Goal: Find specific page/section: Find specific page/section

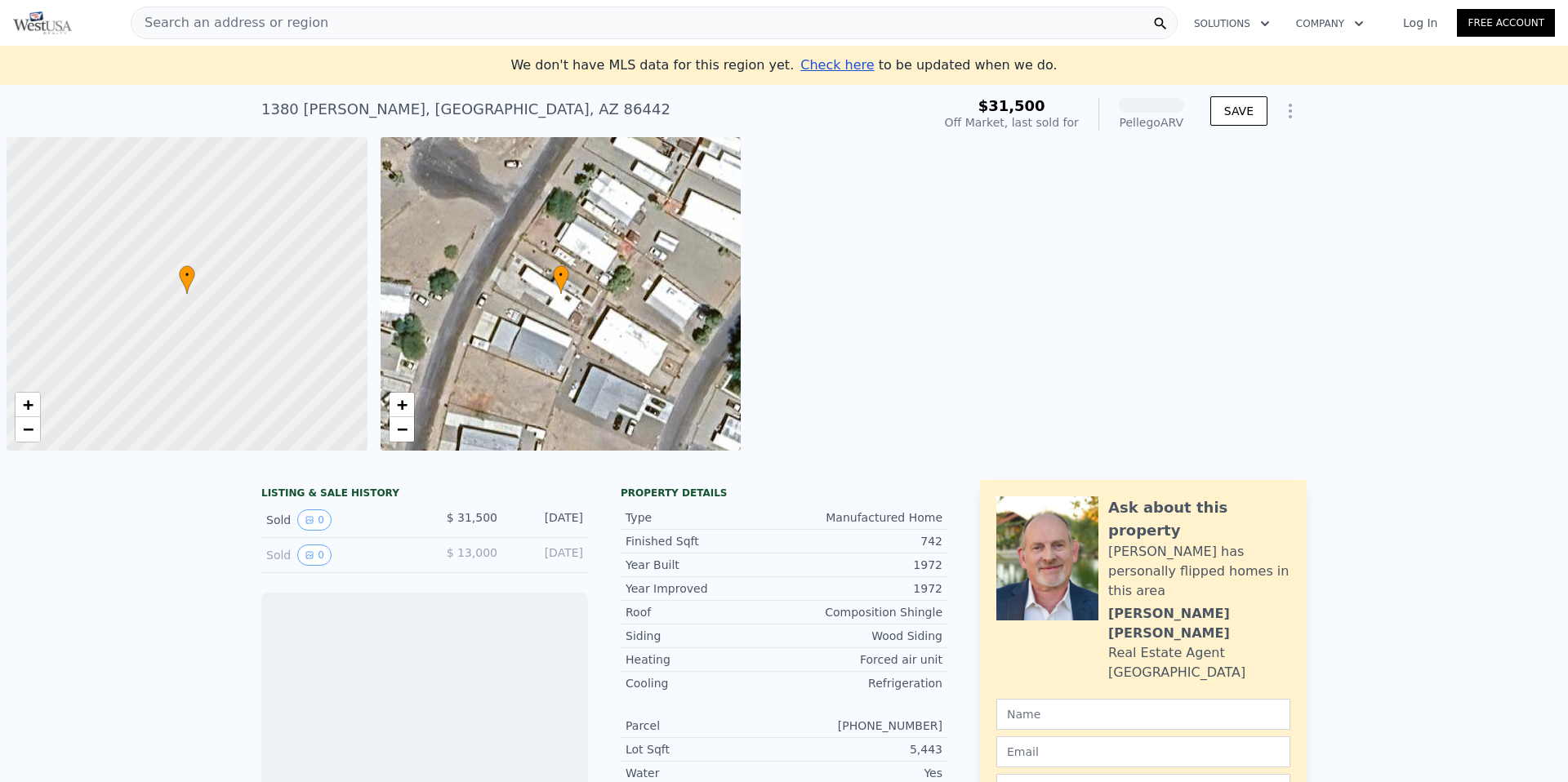
scroll to position [0, 7]
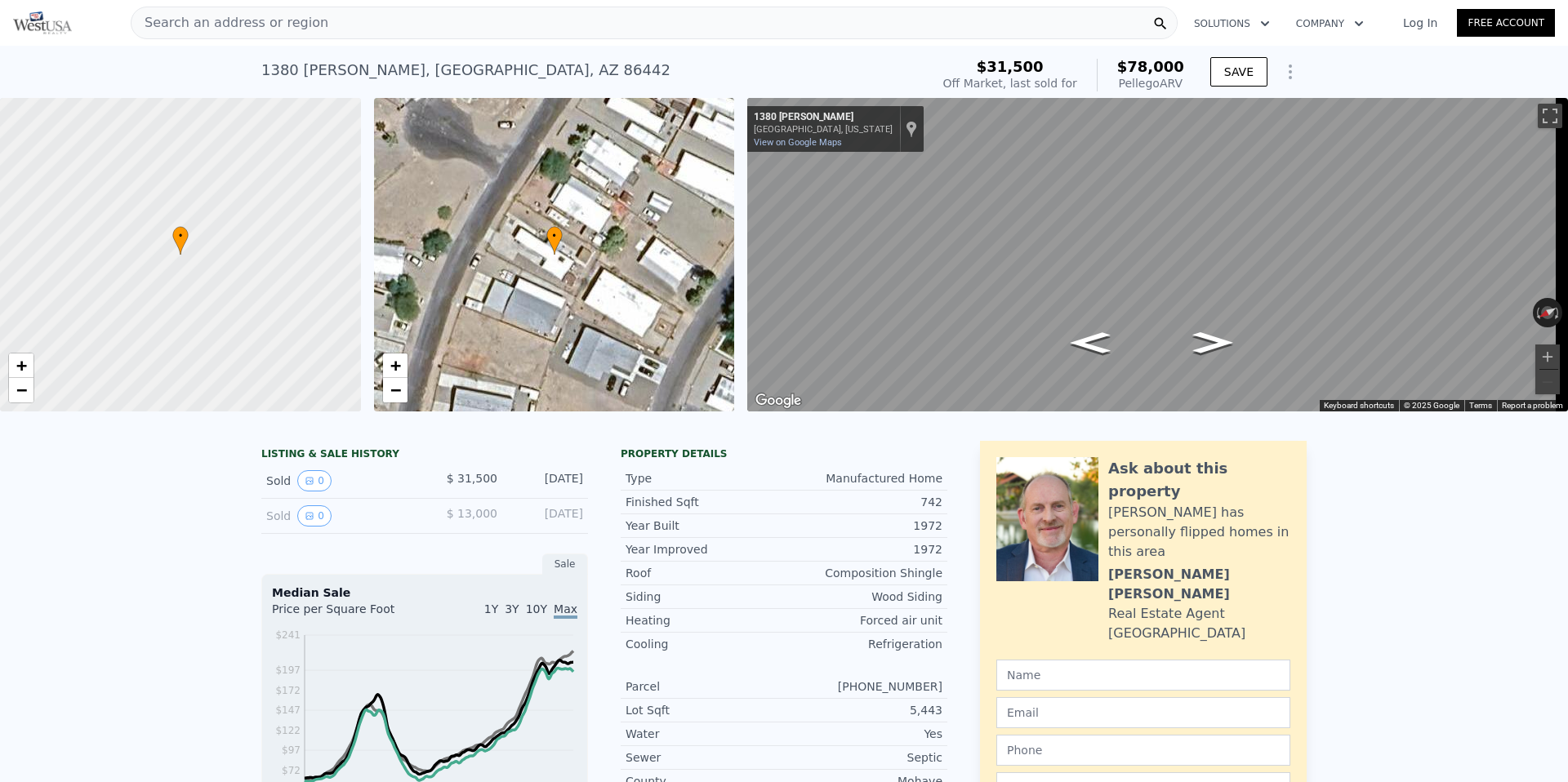
click at [605, 21] on div "Search an address or region" at bounding box center [654, 23] width 1047 height 33
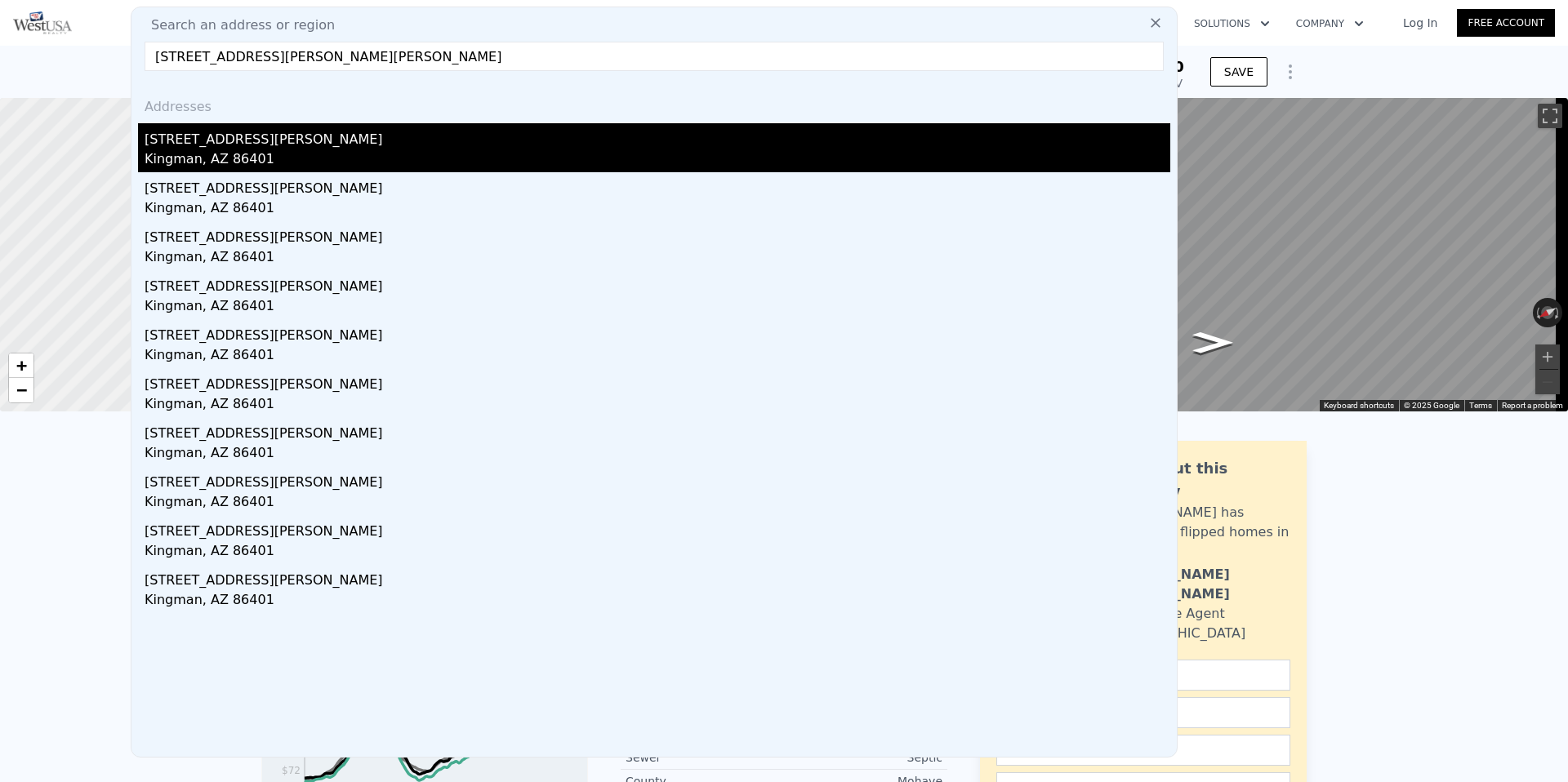
type input "[STREET_ADDRESS][PERSON_NAME][PERSON_NAME]"
click at [392, 142] on div "[STREET_ADDRESS][PERSON_NAME]" at bounding box center [657, 137] width 1025 height 26
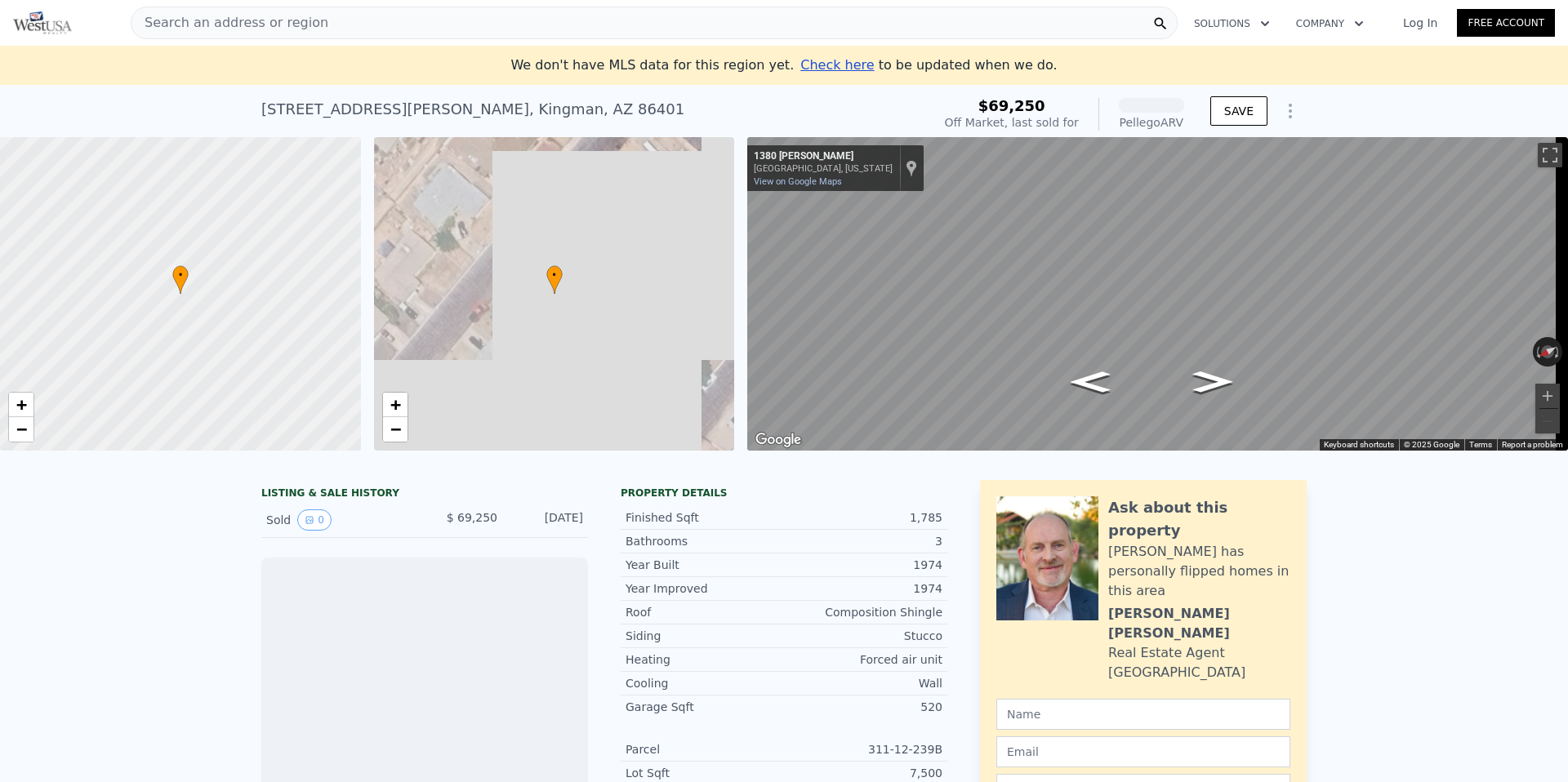
click at [599, 21] on div "Search an address or region" at bounding box center [654, 23] width 1047 height 33
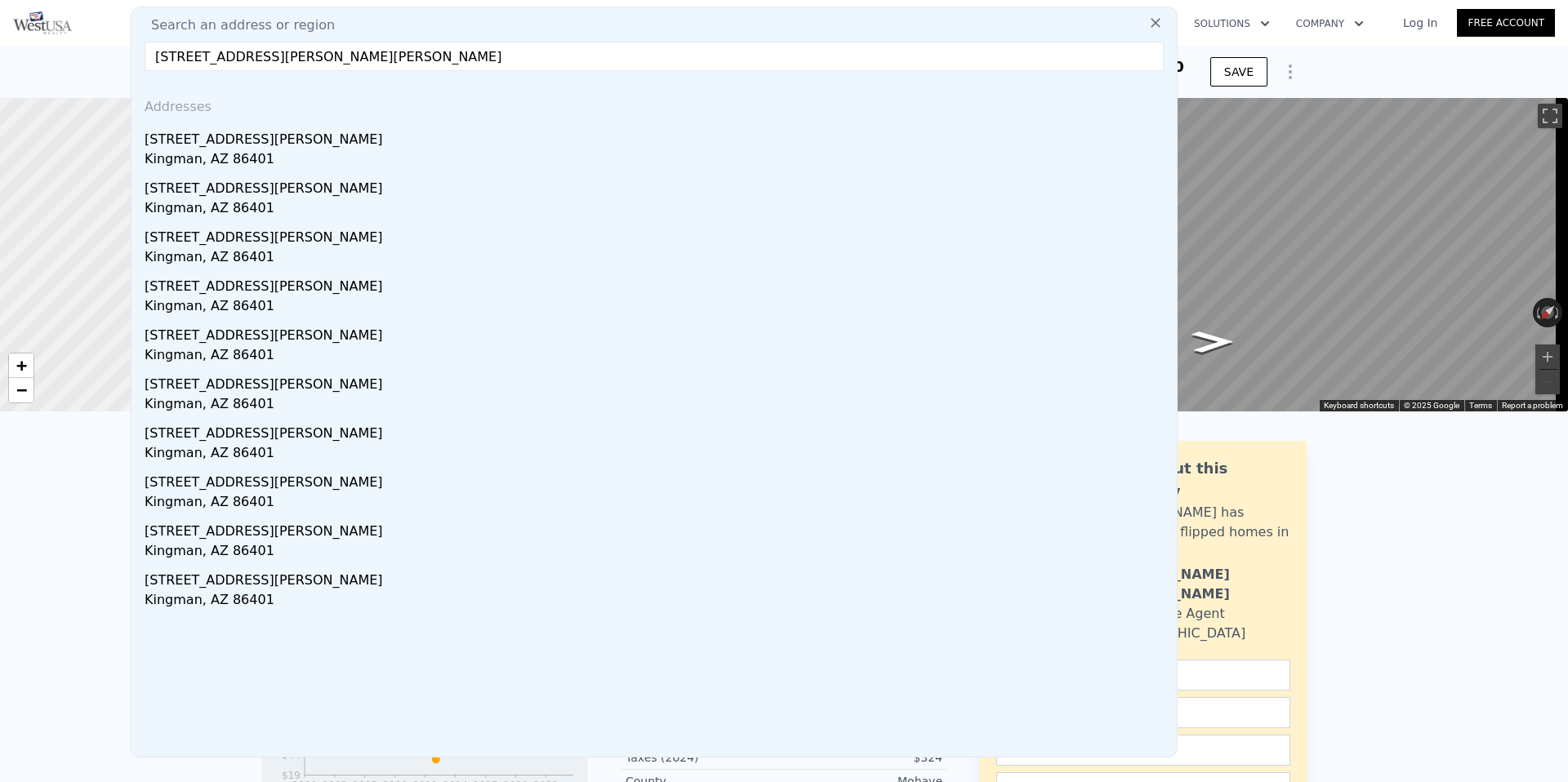
type input "[STREET_ADDRESS][PERSON_NAME][PERSON_NAME]"
click at [1147, 22] on icon at bounding box center [1155, 23] width 16 height 16
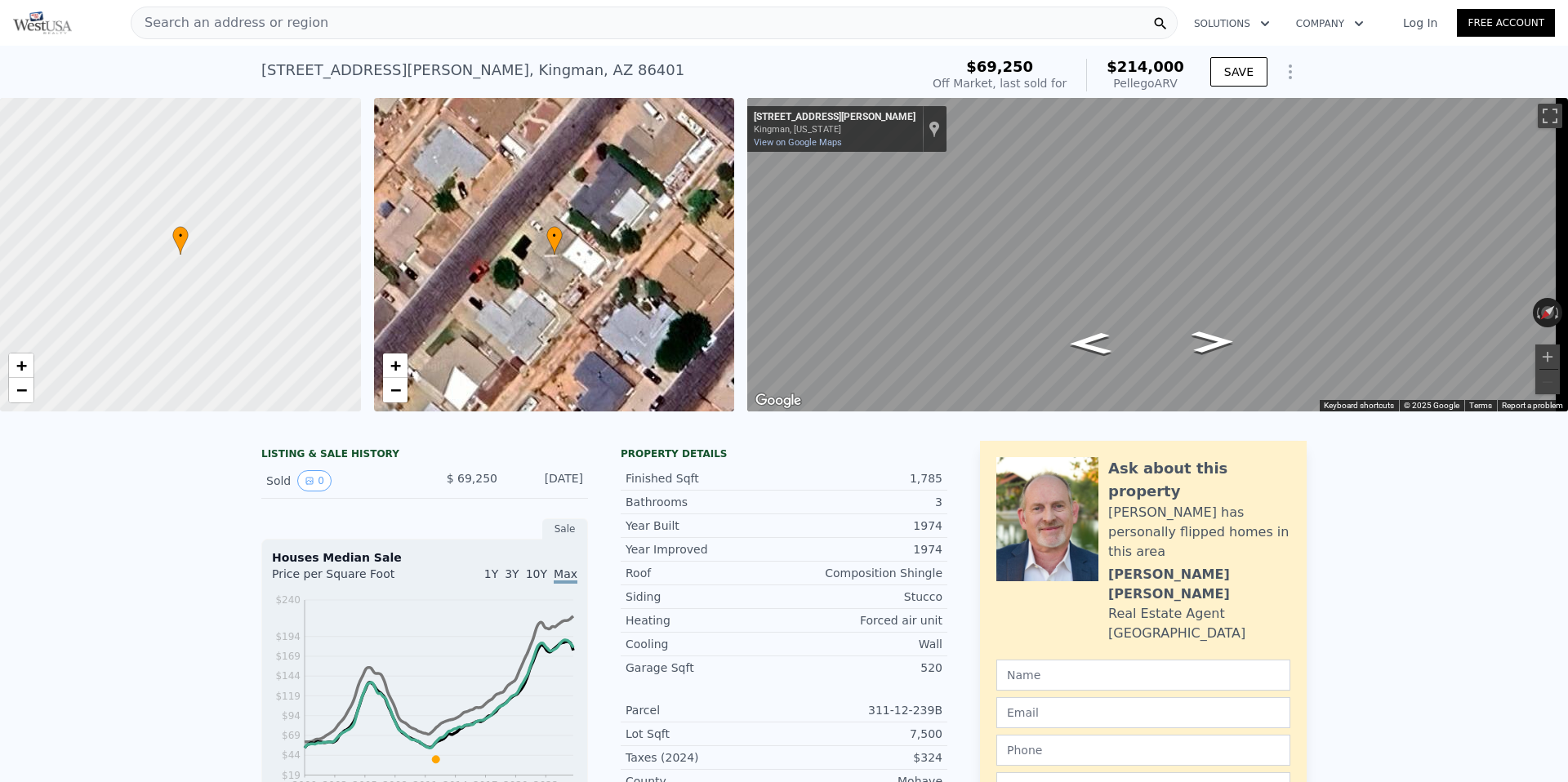
click at [1061, 30] on div "Search an address or region" at bounding box center [654, 23] width 1047 height 33
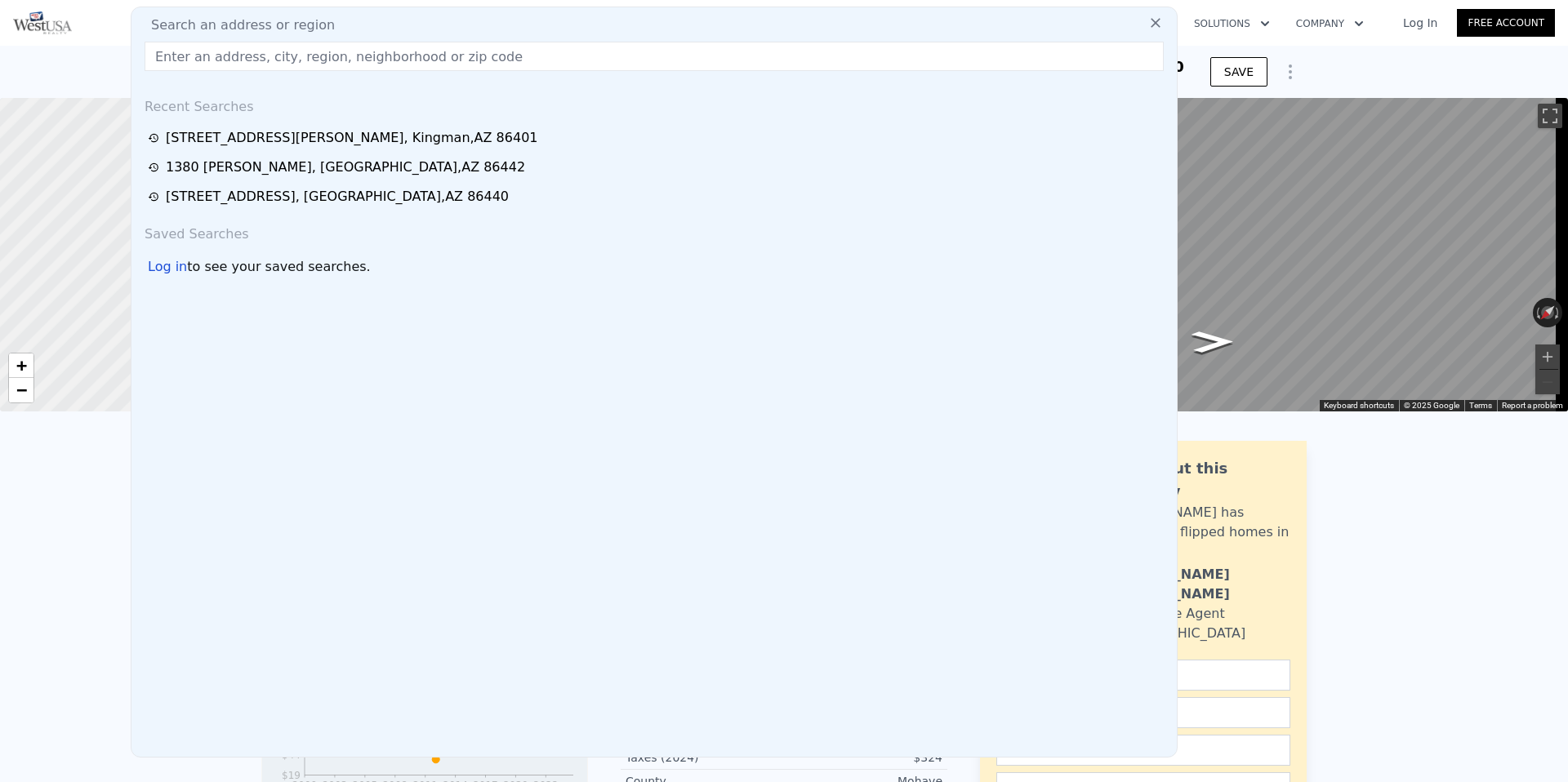
click at [1073, 25] on div "Search an address or region" at bounding box center [654, 25] width 1032 height 20
click at [1147, 25] on icon at bounding box center [1155, 23] width 16 height 16
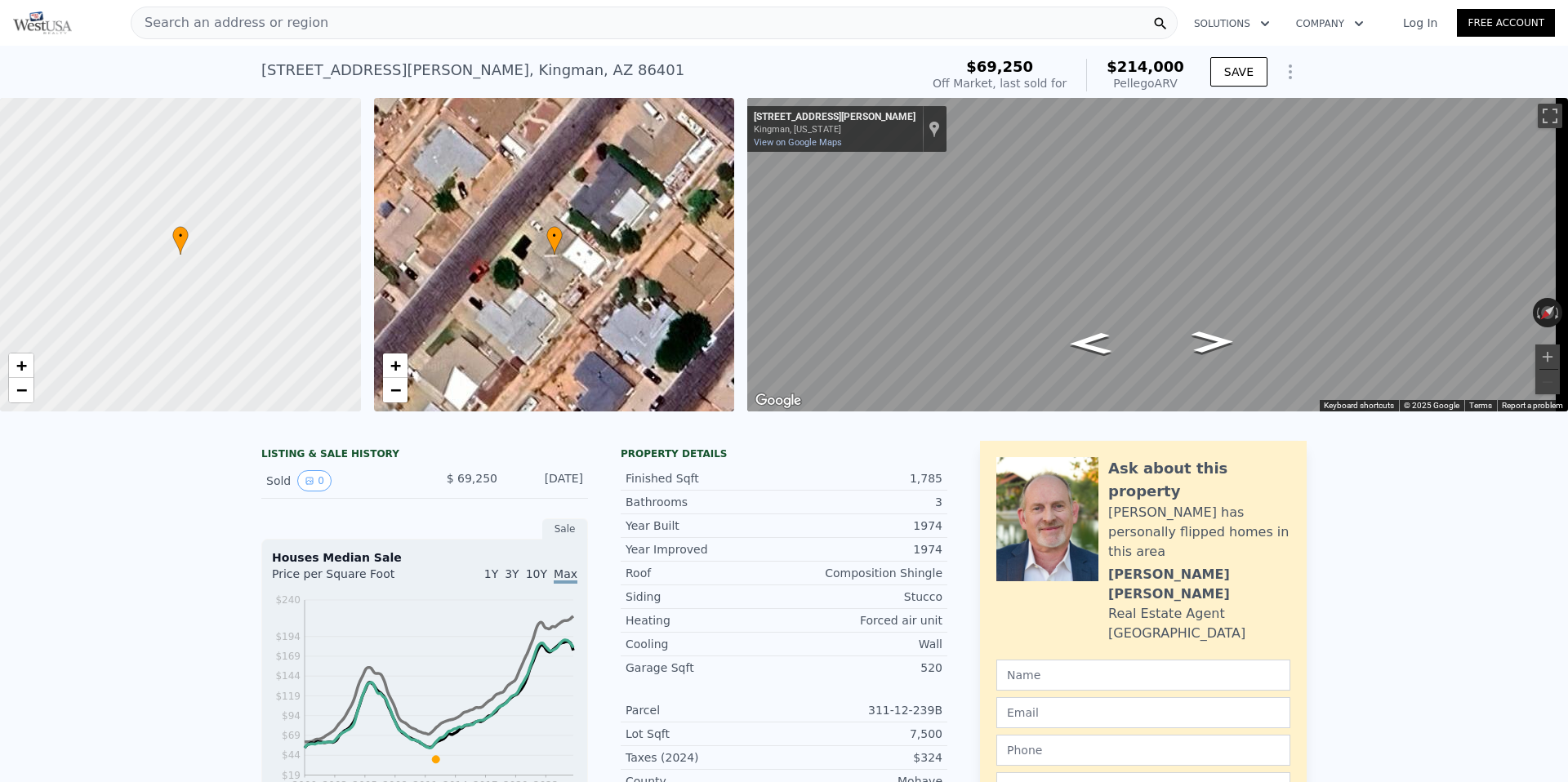
click at [1085, 26] on div "Search an address or region" at bounding box center [654, 23] width 1047 height 33
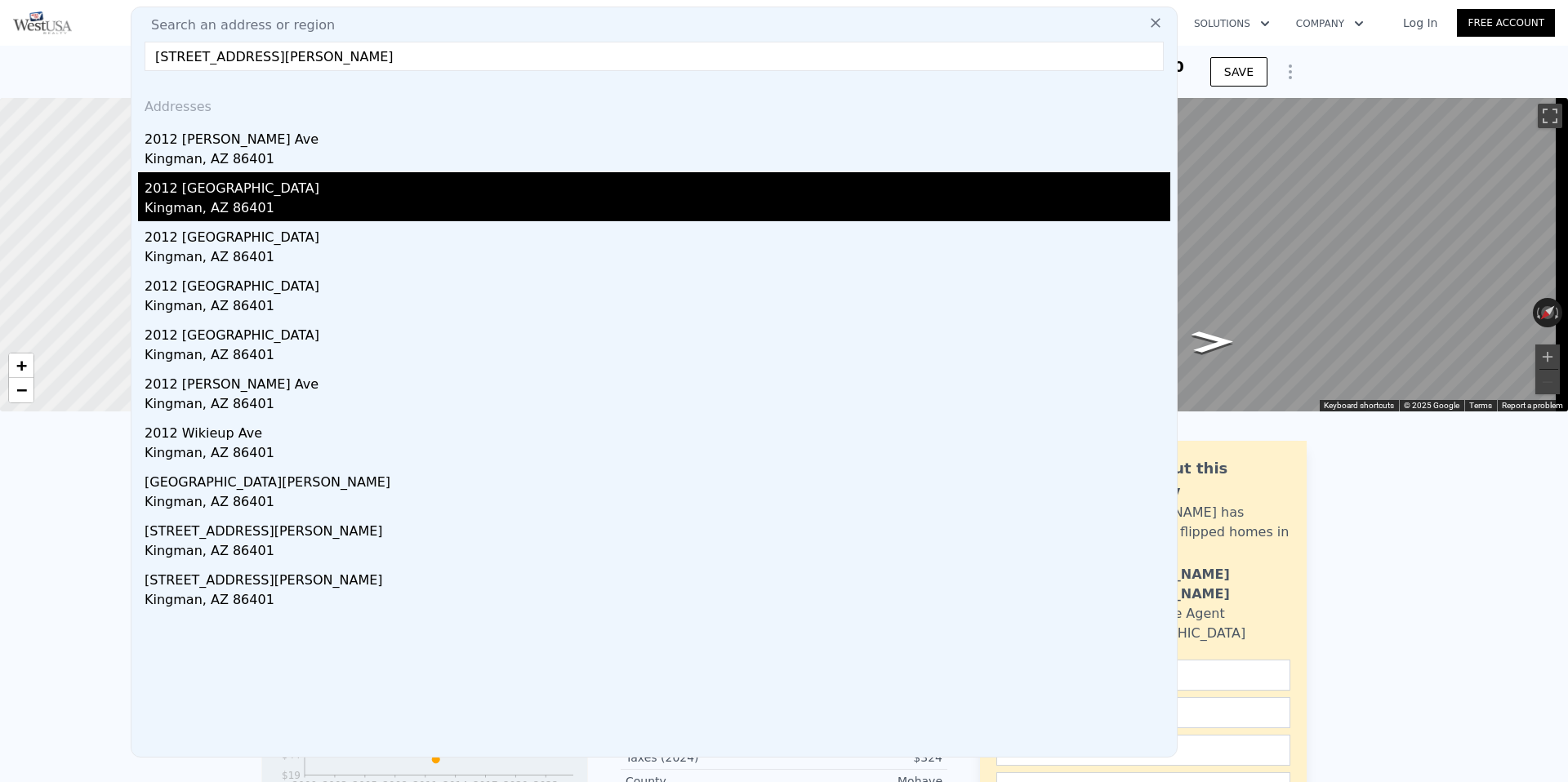
type input "[STREET_ADDRESS][PERSON_NAME]"
click at [834, 173] on div "2012 [GEOGRAPHIC_DATA]" at bounding box center [657, 186] width 1025 height 26
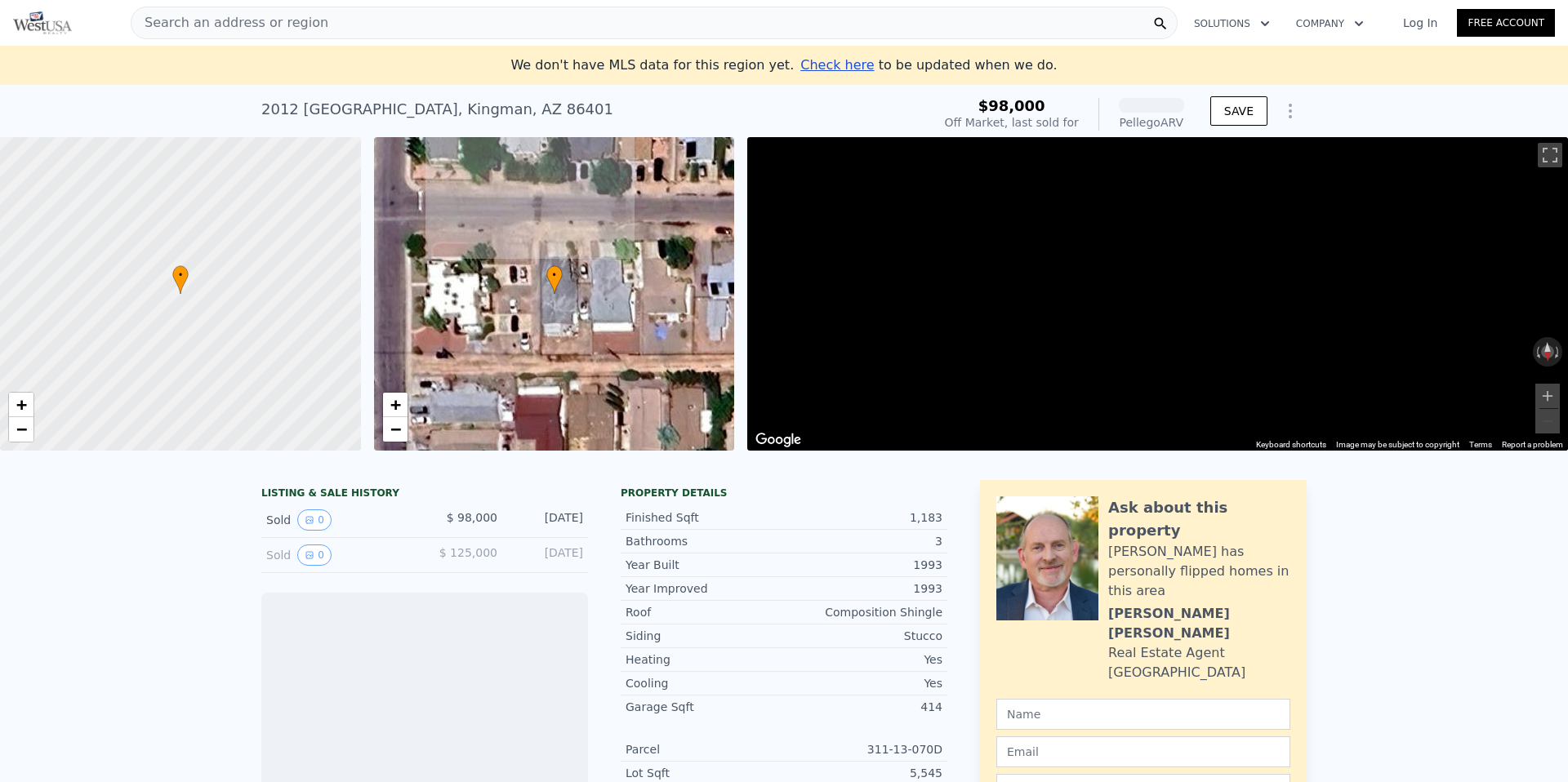
click at [874, 22] on div "Search an address or region" at bounding box center [654, 23] width 1047 height 33
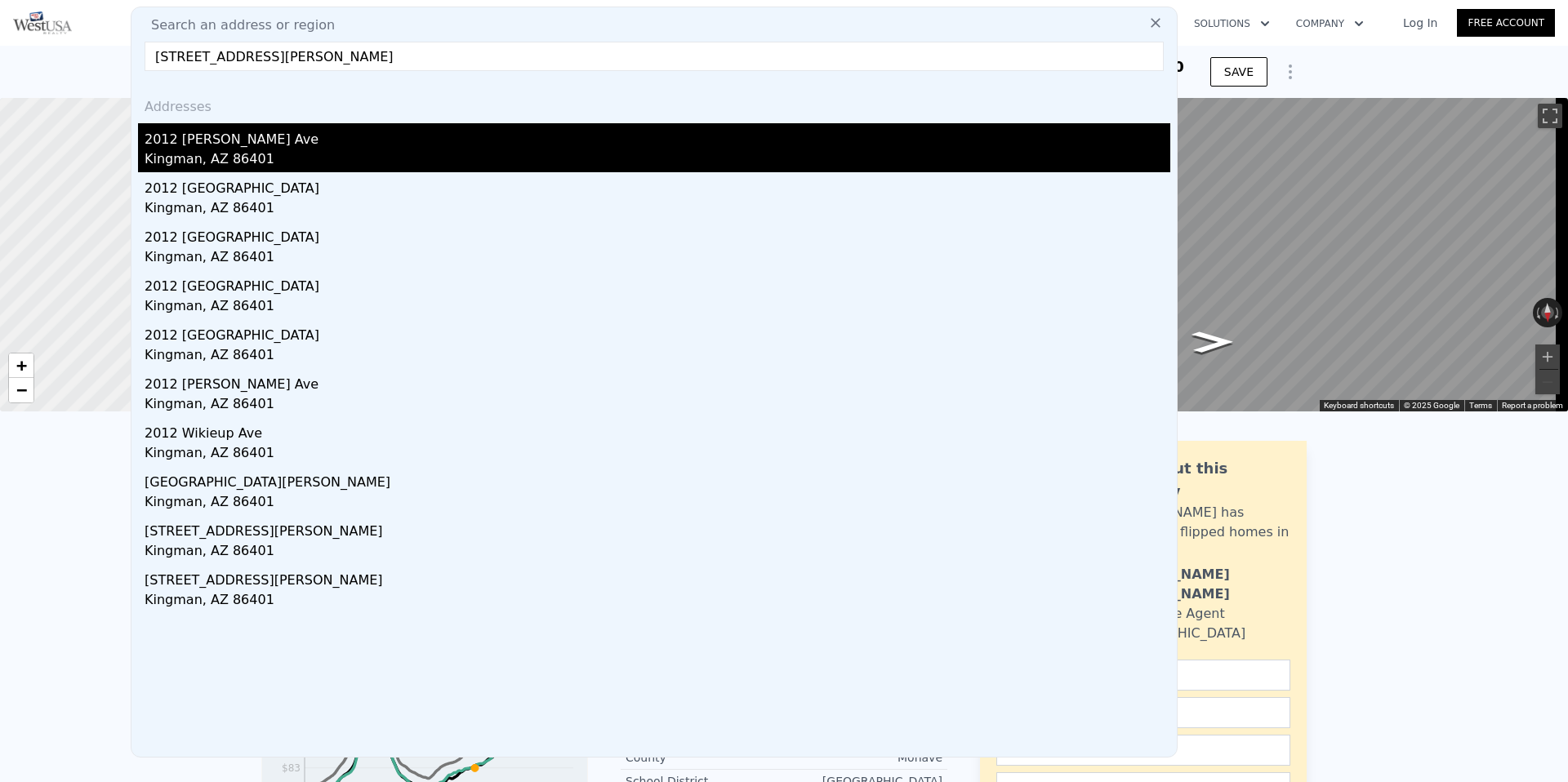
type input "[STREET_ADDRESS][PERSON_NAME]"
click at [366, 153] on div "Kingman, AZ 86401" at bounding box center [657, 161] width 1025 height 23
